Goal: Information Seeking & Learning: Learn about a topic

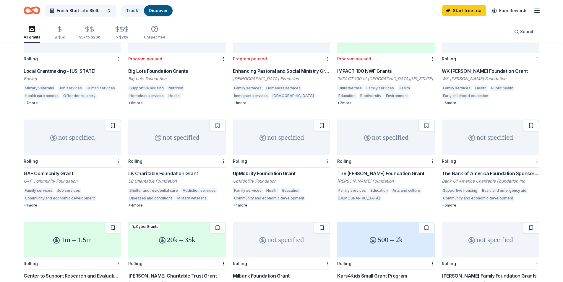
scroll to position [148, 0]
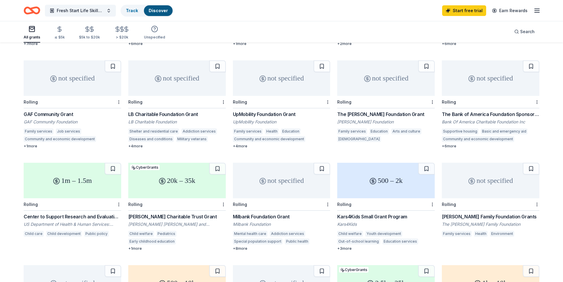
click at [151, 213] on div "[PERSON_NAME] Charitable Trust Grant" at bounding box center [177, 216] width 98 height 7
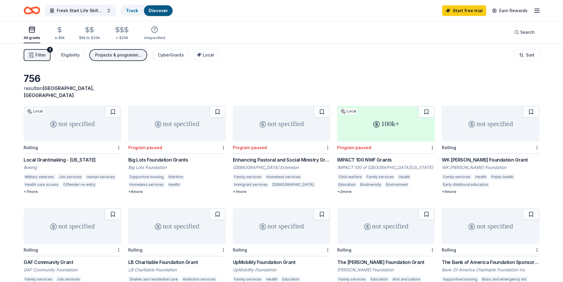
click at [455, 156] on div "WK [PERSON_NAME] Foundation Grant" at bounding box center [491, 159] width 98 height 7
